Goal: Transaction & Acquisition: Purchase product/service

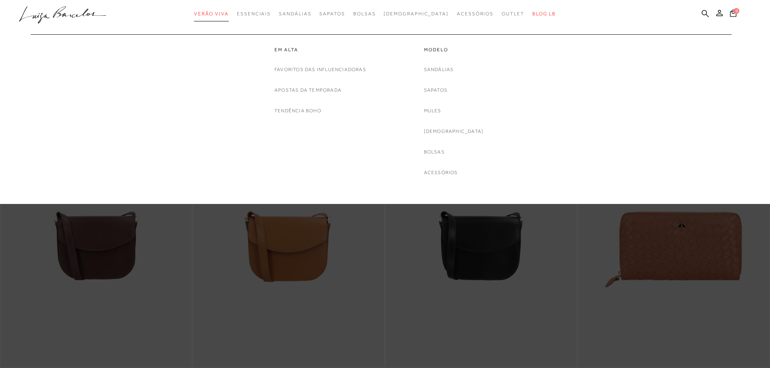
click at [222, 16] on span "Verão Viva" at bounding box center [211, 14] width 35 height 6
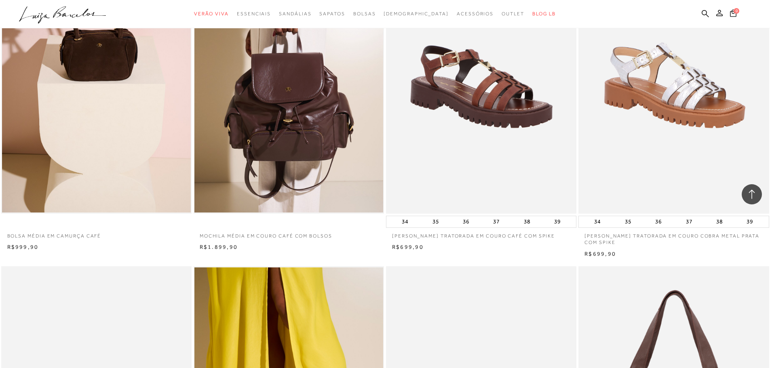
scroll to position [848, 0]
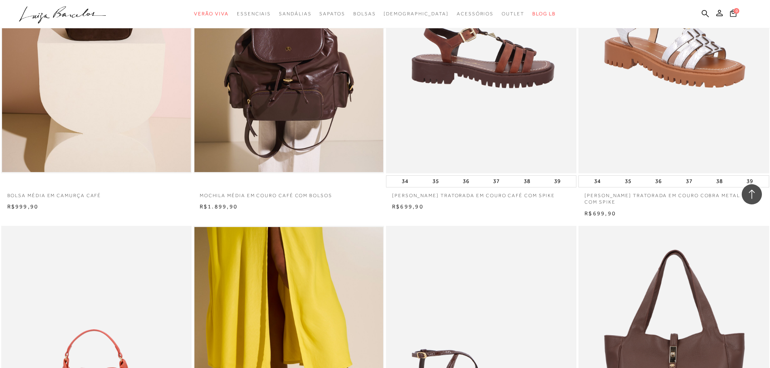
click at [532, 114] on img at bounding box center [481, 31] width 189 height 286
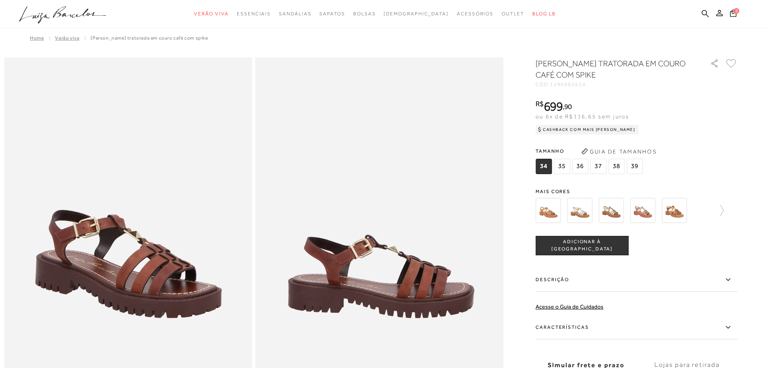
click at [550, 222] on img at bounding box center [547, 210] width 25 height 25
click at [554, 217] on img at bounding box center [547, 210] width 25 height 25
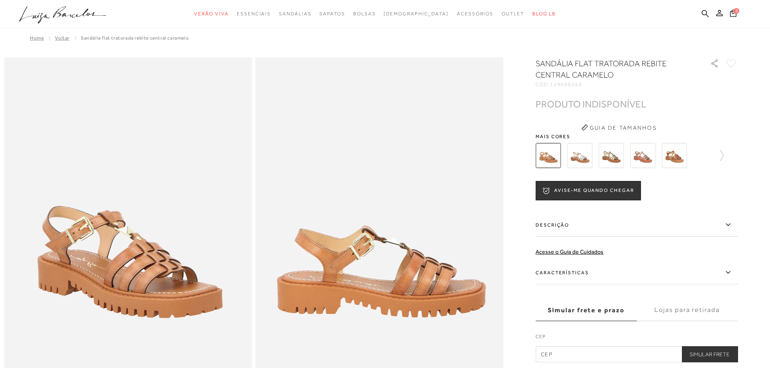
click at [614, 152] on img at bounding box center [610, 155] width 25 height 25
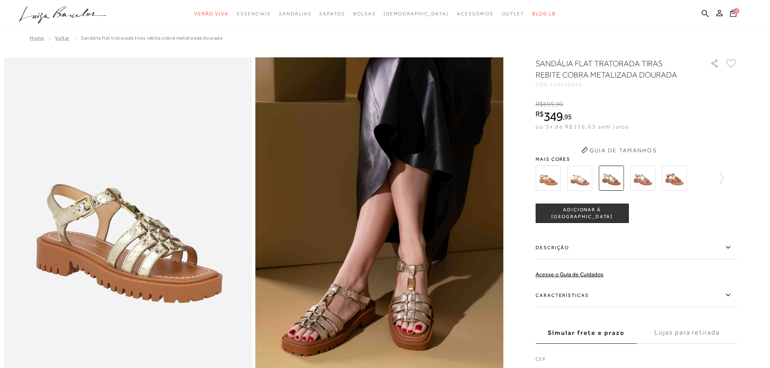
click at [717, 147] on div "SANDÁLIA FLAT TRATORADA TIRAS REBITE COBRA METALIZADA DOURADA CÓD: 129600263 × …" at bounding box center [636, 221] width 202 height 327
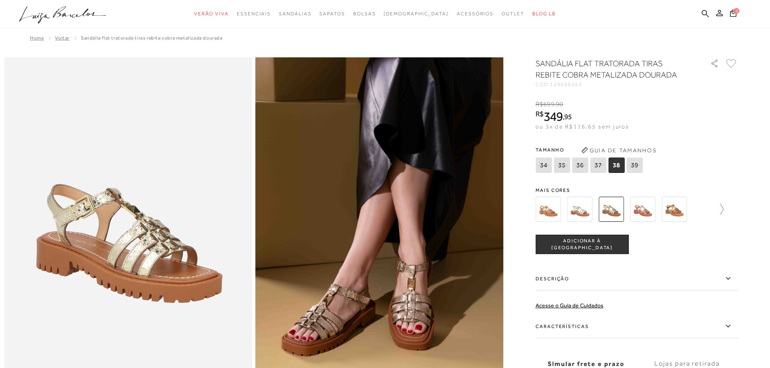
click at [723, 207] on icon at bounding box center [717, 209] width 11 height 11
click at [567, 214] on img at bounding box center [561, 209] width 25 height 25
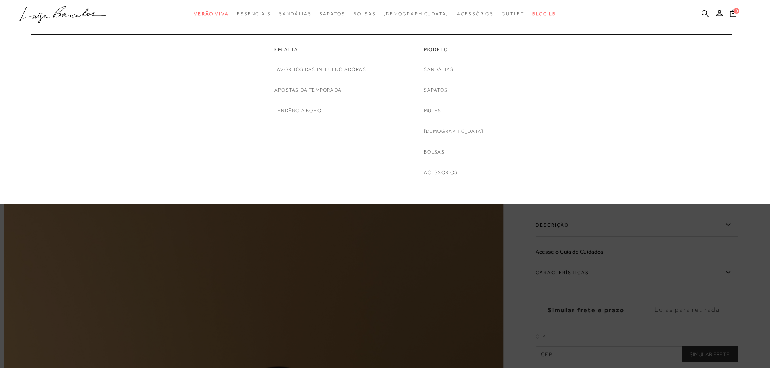
click at [229, 15] on span "Verão Viva" at bounding box center [211, 14] width 35 height 6
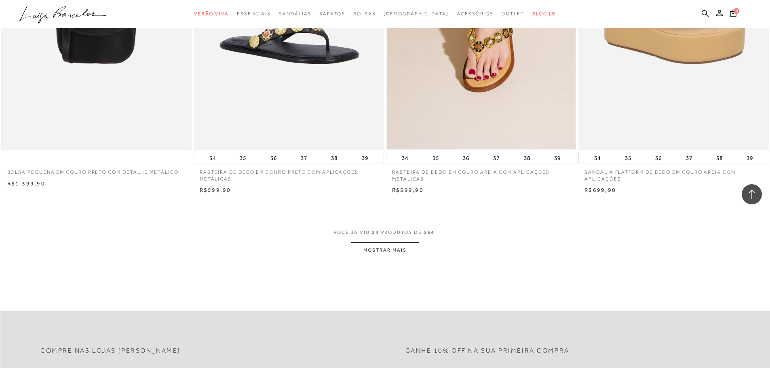
scroll to position [1899, 0]
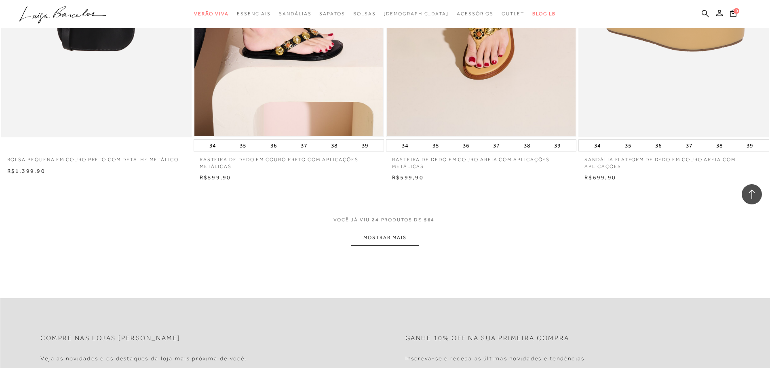
click at [384, 231] on button "MOSTRAR MAIS" at bounding box center [385, 238] width 68 height 16
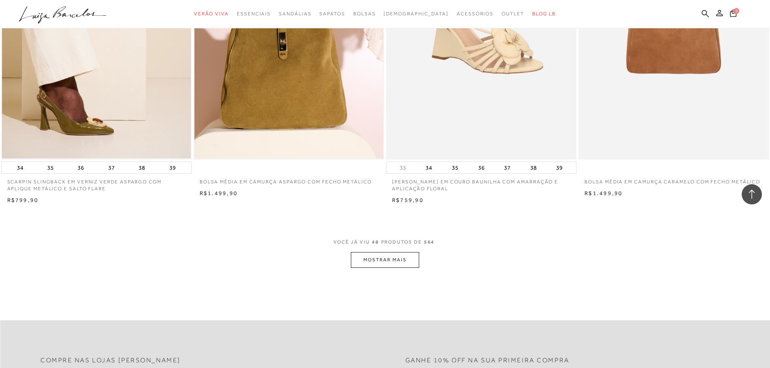
scroll to position [3919, 0]
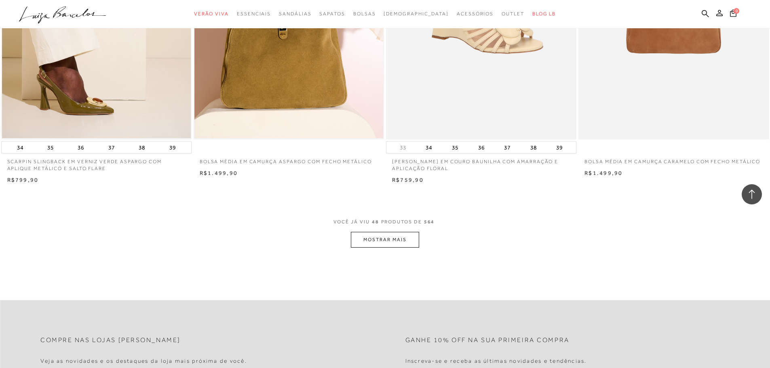
click at [398, 236] on button "MOSTRAR MAIS" at bounding box center [385, 240] width 68 height 16
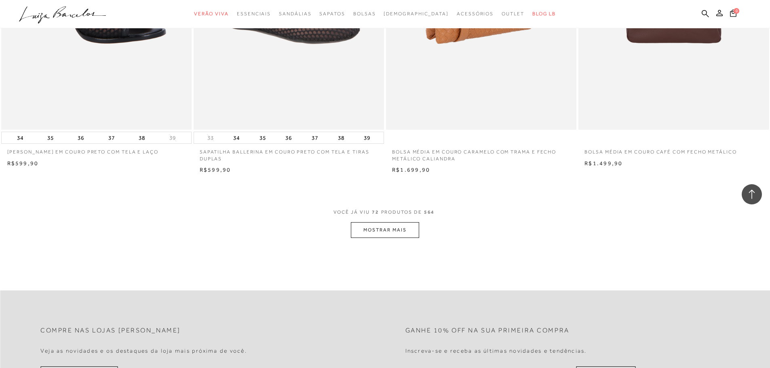
scroll to position [5979, 0]
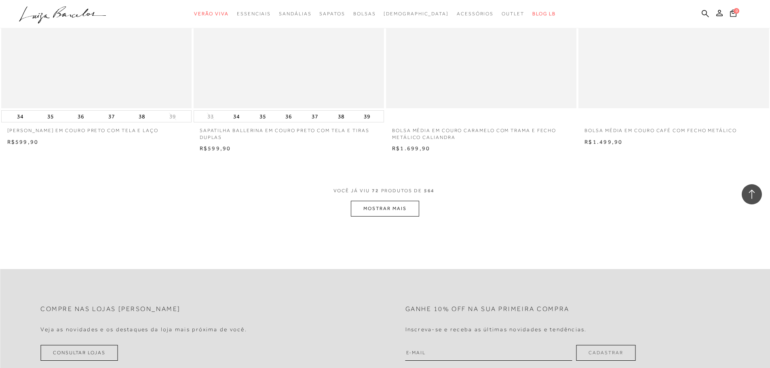
click at [385, 207] on button "MOSTRAR MAIS" at bounding box center [385, 209] width 68 height 16
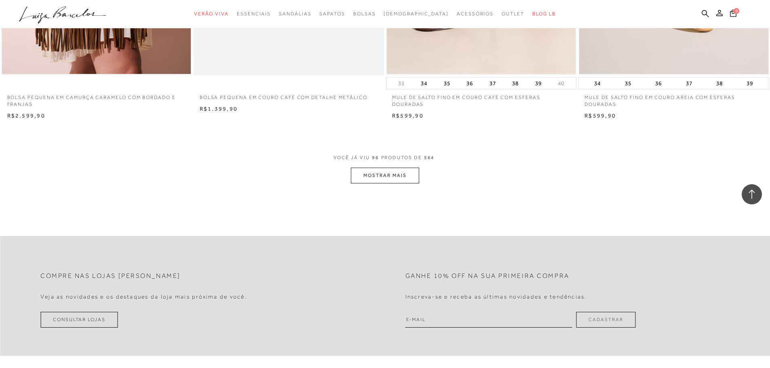
scroll to position [8040, 0]
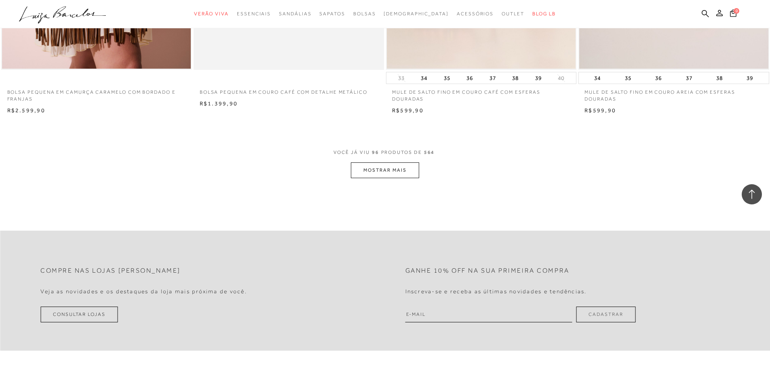
click at [376, 174] on button "MOSTRAR MAIS" at bounding box center [385, 170] width 68 height 16
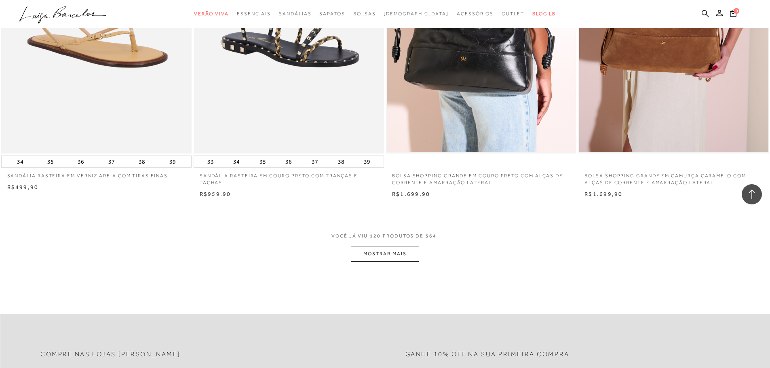
scroll to position [9979, 0]
click at [401, 256] on button "MOSTRAR MAIS" at bounding box center [385, 254] width 68 height 16
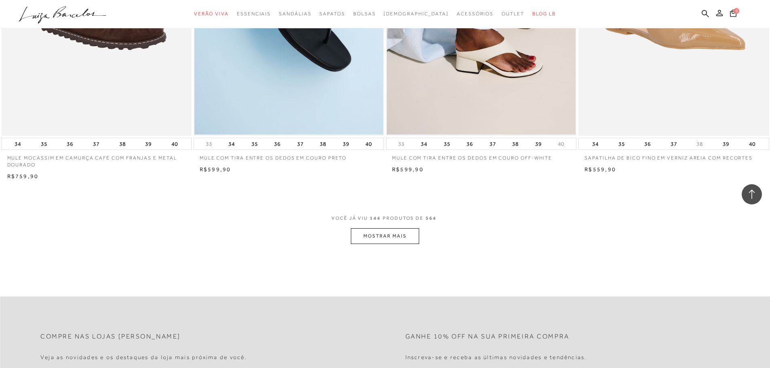
scroll to position [12040, 0]
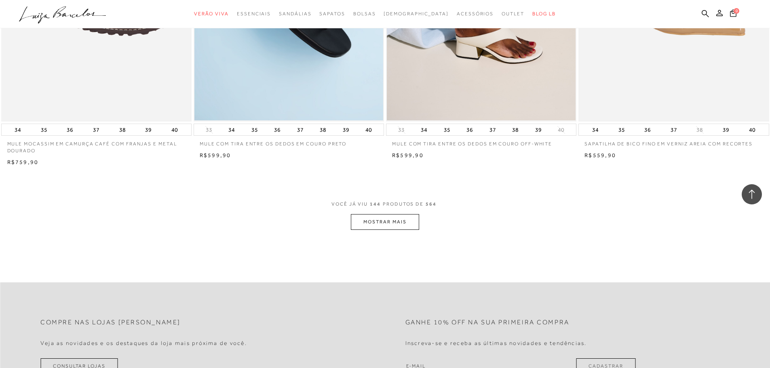
click at [373, 223] on button "MOSTRAR MAIS" at bounding box center [385, 222] width 68 height 16
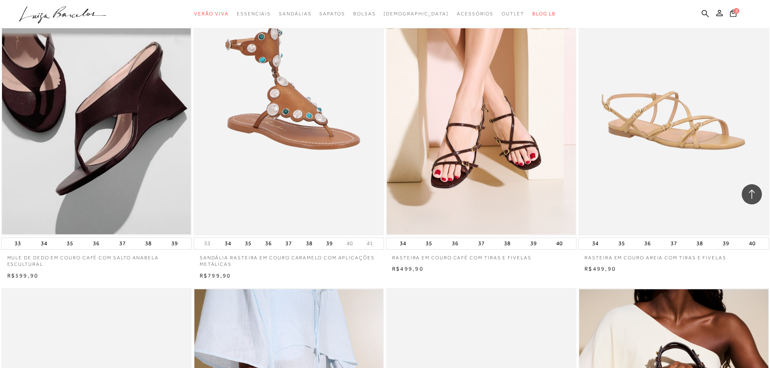
scroll to position [13292, 0]
